Goal: Task Accomplishment & Management: Use online tool/utility

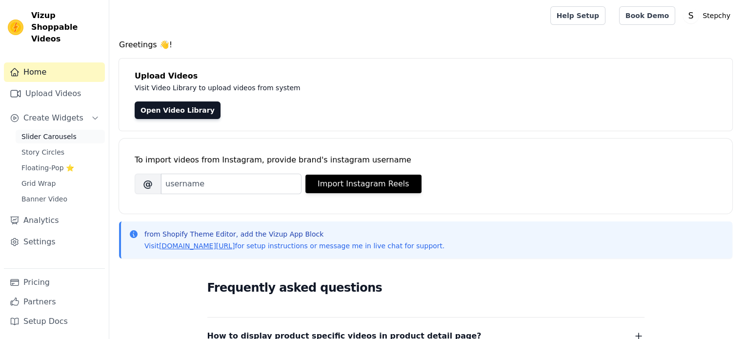
click at [49, 132] on span "Slider Carousels" at bounding box center [48, 137] width 55 height 10
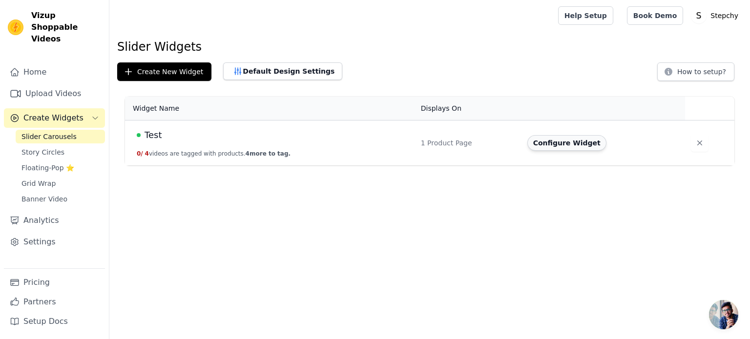
click at [547, 142] on button "Configure Widget" at bounding box center [566, 143] width 79 height 16
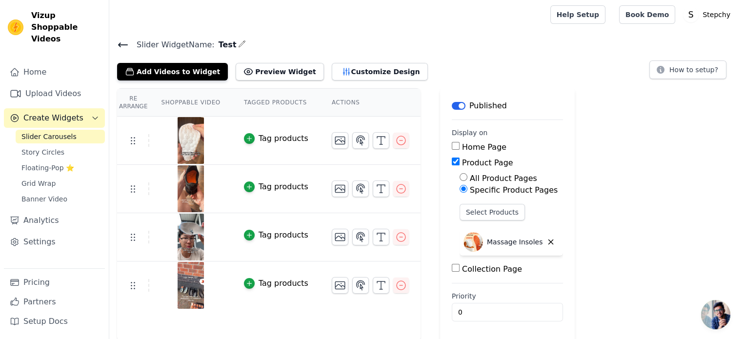
scroll to position [1, 0]
click at [347, 64] on button "Customize Design" at bounding box center [380, 71] width 96 height 18
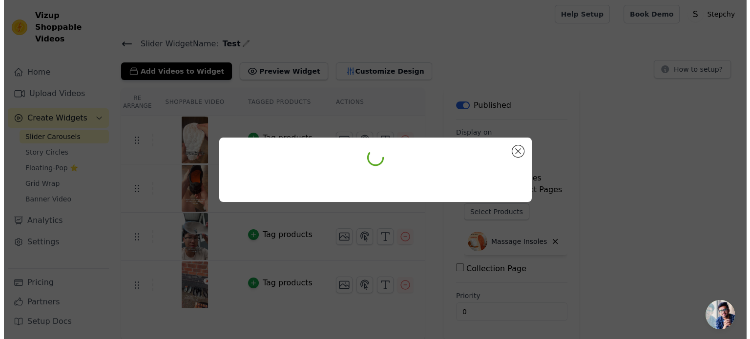
scroll to position [0, 0]
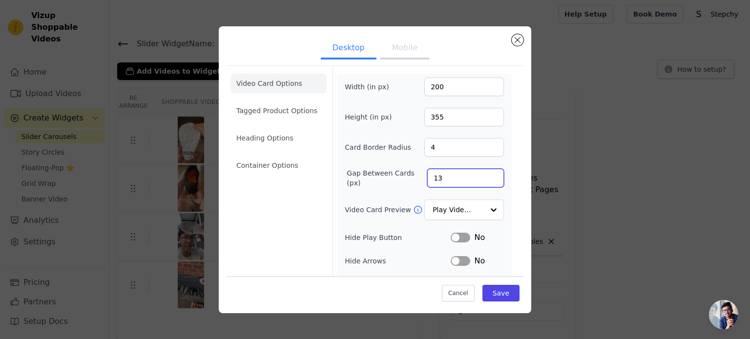
click at [488, 173] on input "13" at bounding box center [465, 178] width 77 height 19
type input "14"
click at [488, 173] on input "14" at bounding box center [465, 178] width 77 height 19
click at [483, 212] on div at bounding box center [493, 211] width 20 height 20
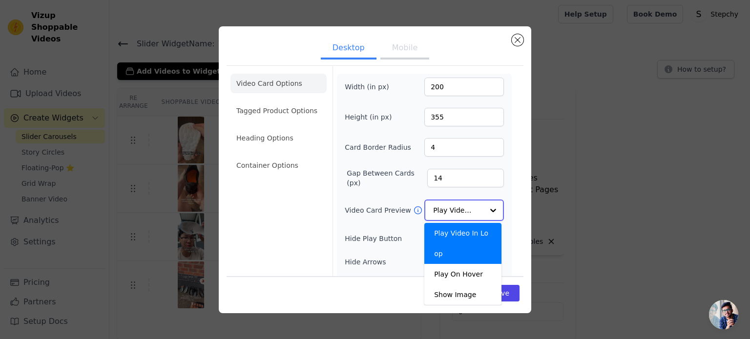
click at [483, 212] on div at bounding box center [493, 211] width 20 height 20
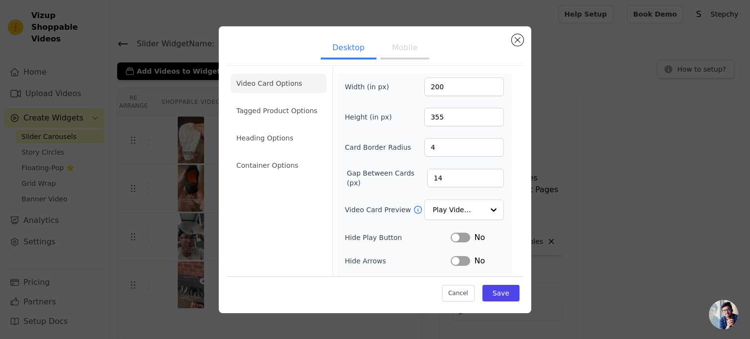
click at [501, 191] on div "Width (in px) 200 Height (in px) 355 Card Border Radius 4 Gap Between Cards (px…" at bounding box center [424, 223] width 175 height 299
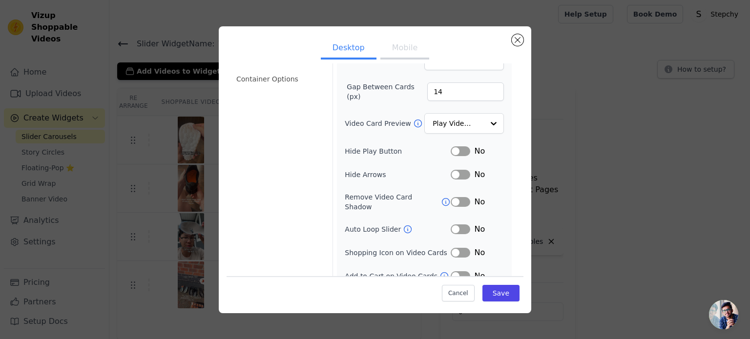
scroll to position [90, 0]
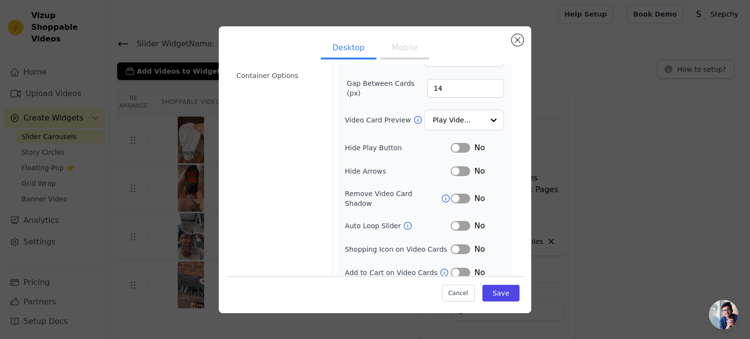
click at [458, 221] on button "Label" at bounding box center [461, 226] width 20 height 10
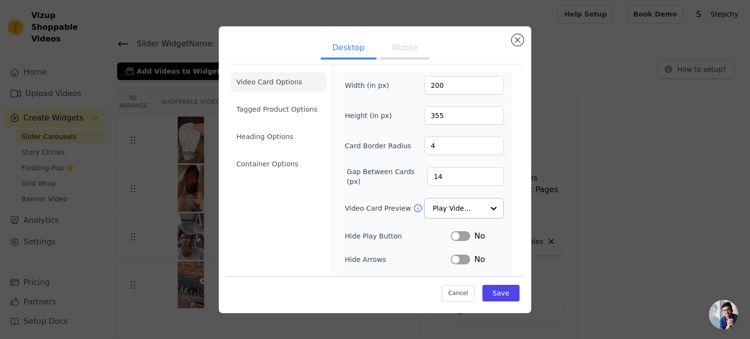
scroll to position [0, 0]
click at [269, 164] on li "Container Options" at bounding box center [278, 166] width 96 height 20
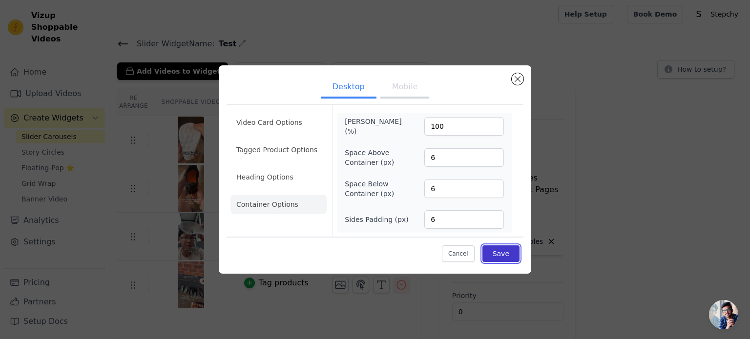
click at [518, 255] on button "Save" at bounding box center [500, 254] width 37 height 17
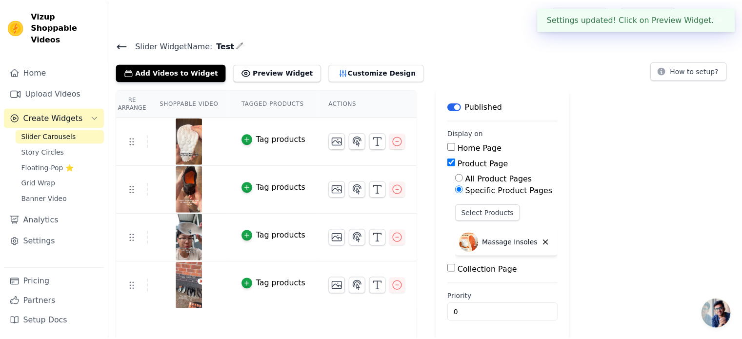
scroll to position [1, 0]
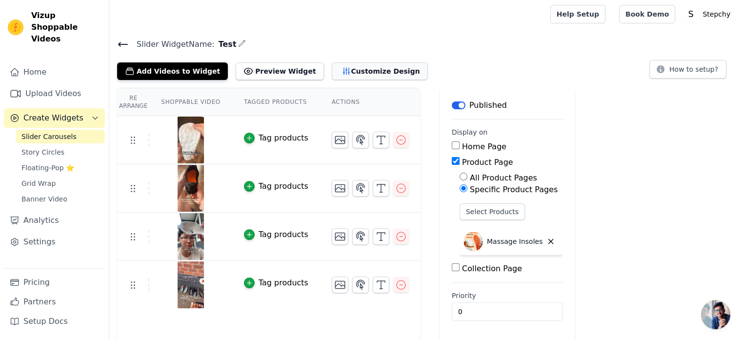
click at [342, 70] on icon "button" at bounding box center [347, 71] width 10 height 10
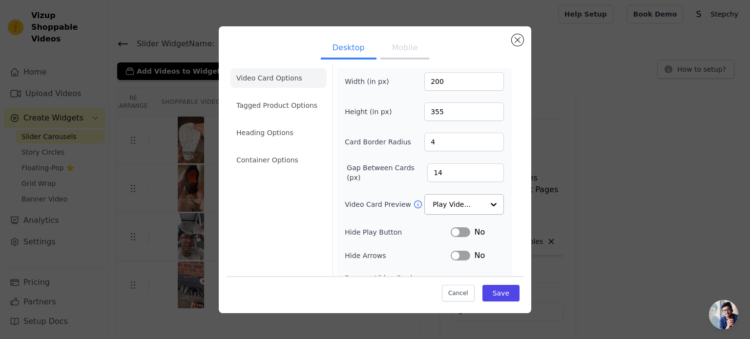
scroll to position [0, 0]
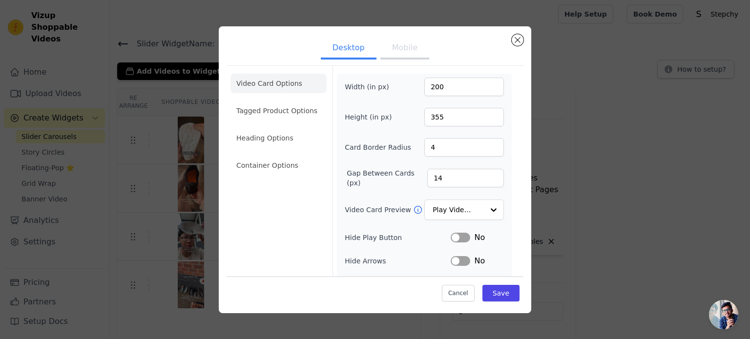
click at [280, 84] on li "Video Card Options" at bounding box center [278, 84] width 96 height 20
click at [275, 166] on li "Container Options" at bounding box center [278, 166] width 96 height 20
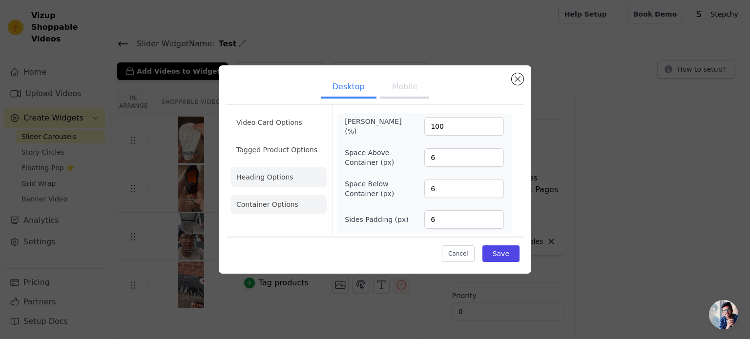
click at [283, 175] on li "Heading Options" at bounding box center [278, 177] width 96 height 20
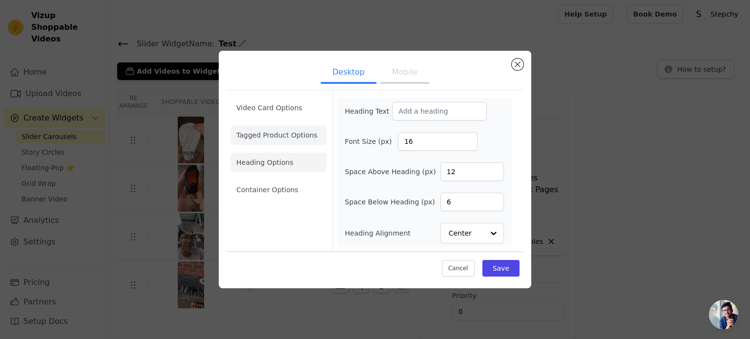
click at [279, 132] on li "Tagged Product Options" at bounding box center [278, 135] width 96 height 20
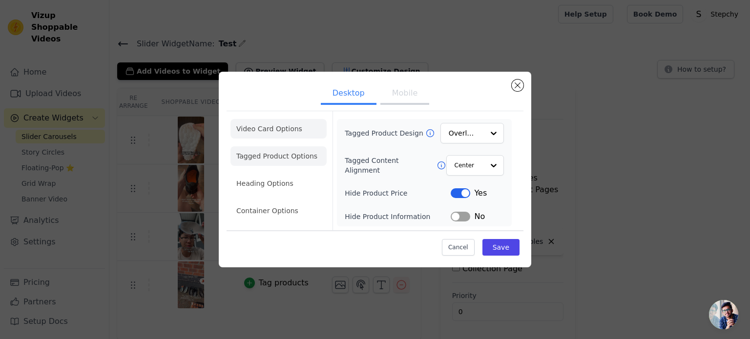
click at [279, 135] on li "Video Card Options" at bounding box center [278, 129] width 96 height 20
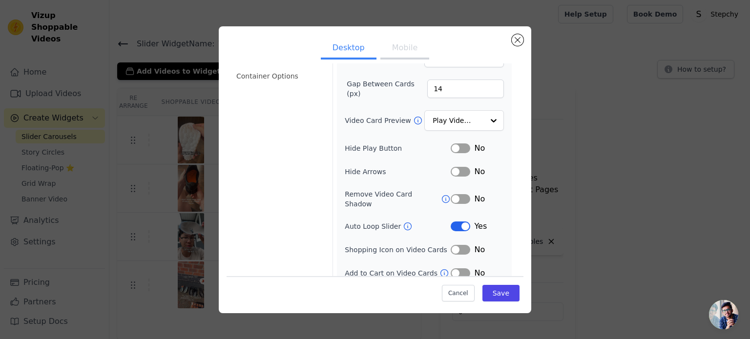
scroll to position [90, 0]
click at [451, 221] on button "Label" at bounding box center [461, 226] width 20 height 10
click at [508, 295] on button "Save" at bounding box center [500, 293] width 37 height 17
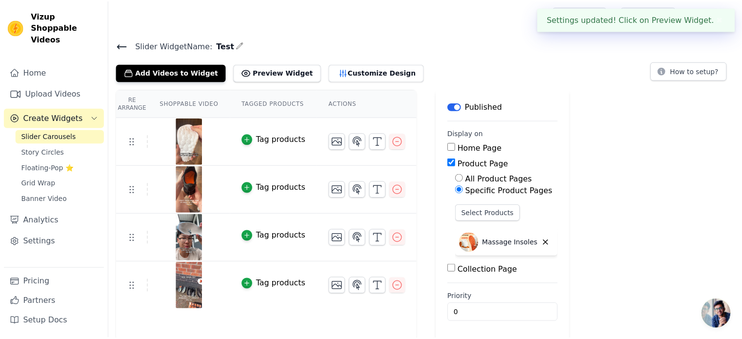
scroll to position [1, 0]
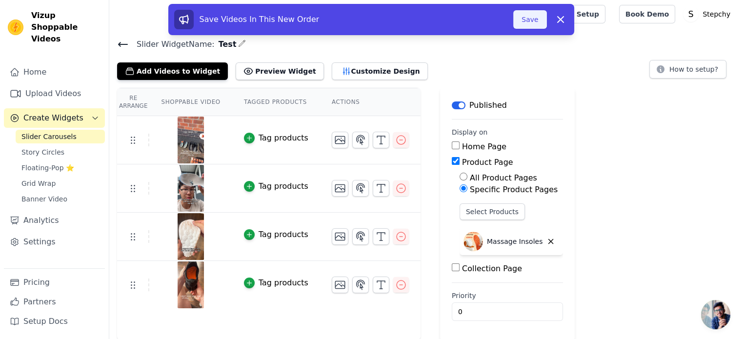
click at [529, 16] on button "Save" at bounding box center [529, 19] width 33 height 19
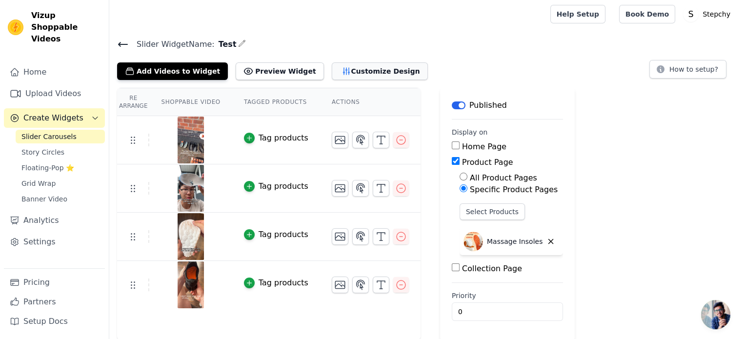
click at [366, 62] on button "Customize Design" at bounding box center [380, 71] width 96 height 18
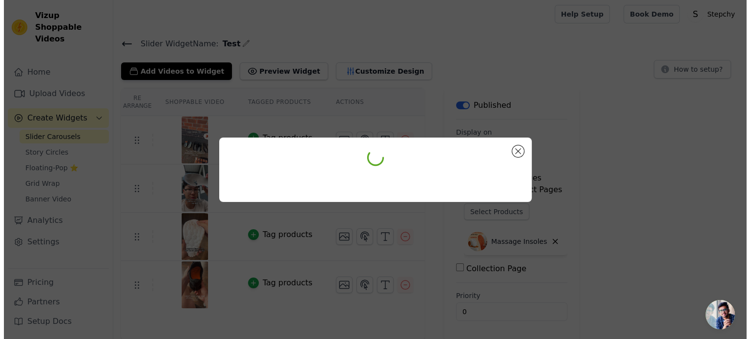
scroll to position [0, 0]
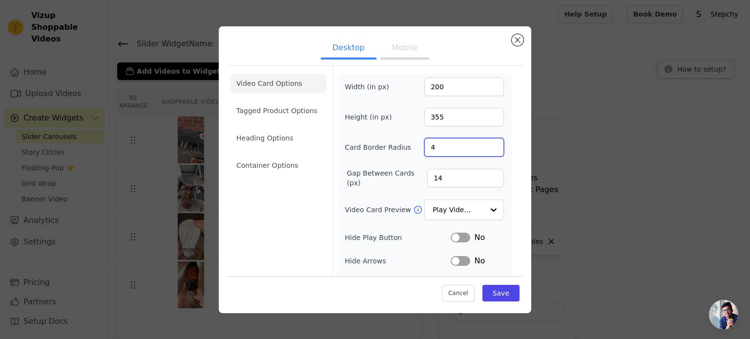
drag, startPoint x: 443, startPoint y: 146, endPoint x: 421, endPoint y: 148, distance: 22.0
click at [424, 148] on input "4" at bounding box center [464, 147] width 80 height 19
type input "16"
click at [495, 296] on button "Save" at bounding box center [500, 293] width 37 height 17
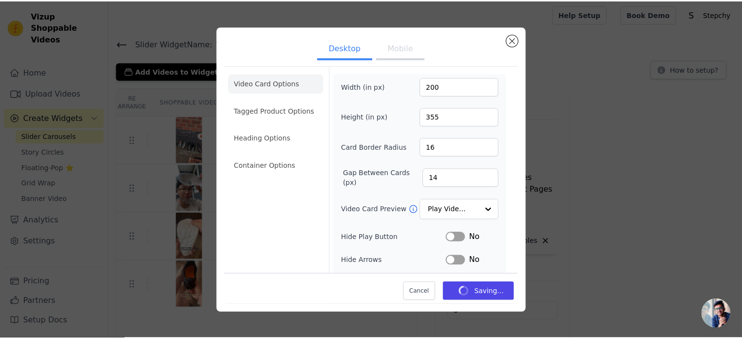
scroll to position [1, 0]
